Goal: Task Accomplishment & Management: Use online tool/utility

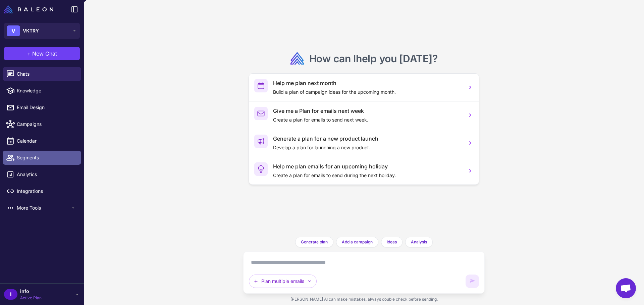
click at [41, 162] on link "Segments" at bounding box center [42, 158] width 78 height 14
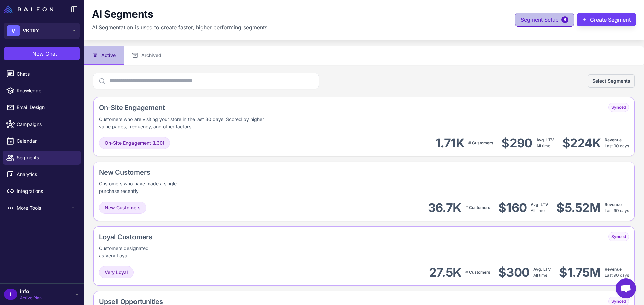
click at [553, 21] on button "Segment Setup 6" at bounding box center [543, 20] width 59 height 14
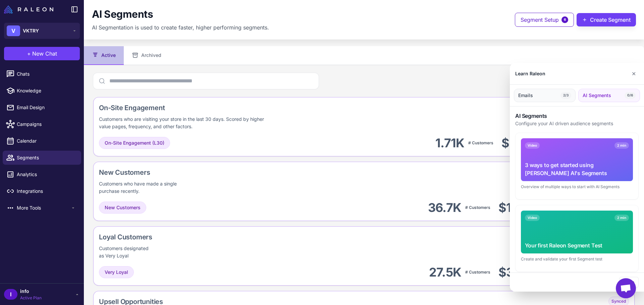
click at [546, 95] on button "Emails 2/3" at bounding box center [544, 95] width 62 height 13
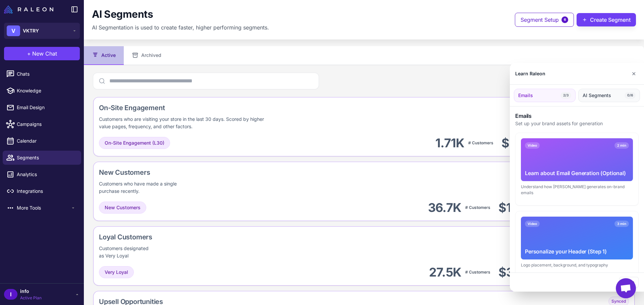
click at [599, 98] on span "AI Segments" at bounding box center [596, 95] width 28 height 7
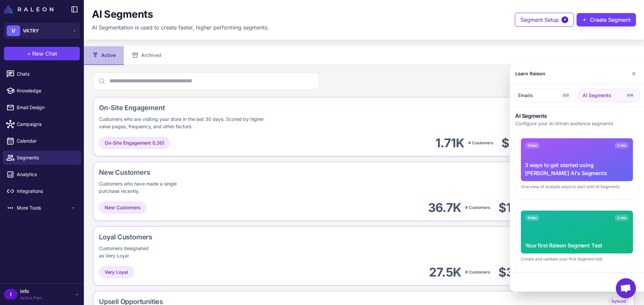
click at [550, 22] on div at bounding box center [322, 152] width 644 height 305
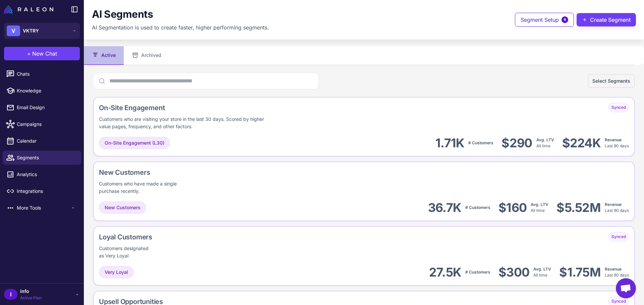
click at [550, 22] on span "Segment Setup" at bounding box center [539, 20] width 38 height 8
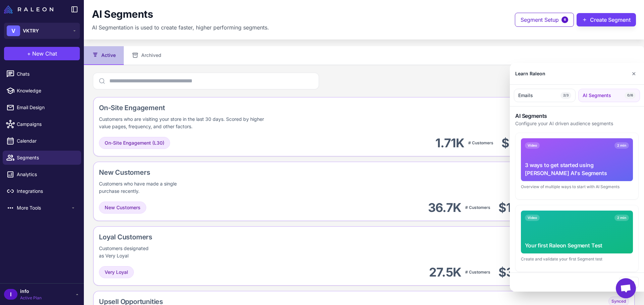
click at [552, 47] on div at bounding box center [322, 152] width 644 height 305
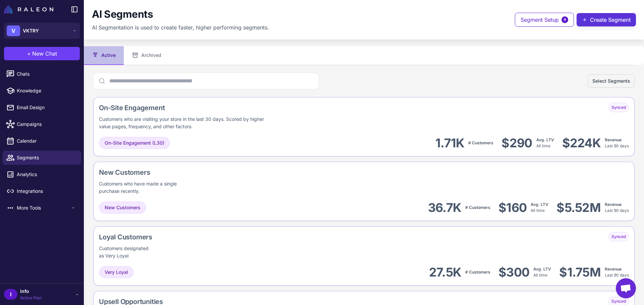
click at [597, 23] on button "Create Segment" at bounding box center [605, 19] width 59 height 13
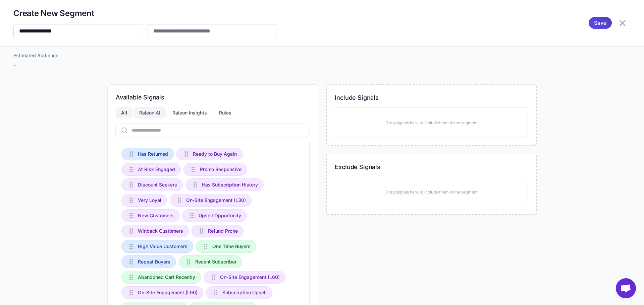
click at [147, 116] on div "Raleon AI" at bounding box center [150, 112] width 32 height 11
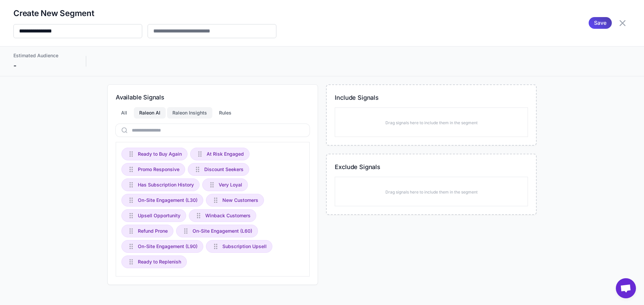
click at [199, 112] on div "Raleon Insights" at bounding box center [189, 112] width 45 height 11
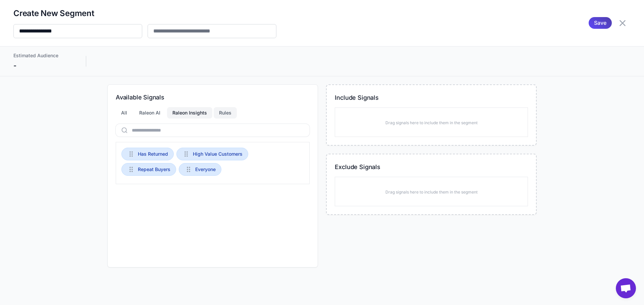
click at [233, 116] on div "Rules" at bounding box center [225, 112] width 23 height 11
